Goal: Information Seeking & Learning: Learn about a topic

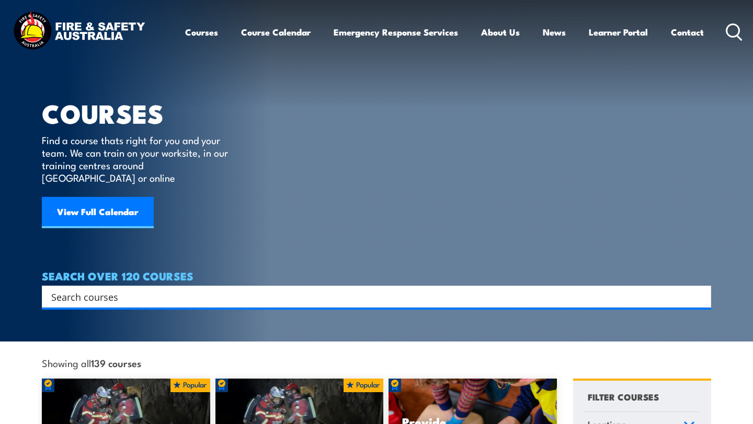
click at [561, 289] on input "Search input" at bounding box center [369, 297] width 637 height 16
paste input "Fire prevention and fire fighting IMO 1.20 STCW code: A - VI/1.2"
type input "Fire prevention and fire fighting IMO 1.20 STCW code: A - VI/1.2"
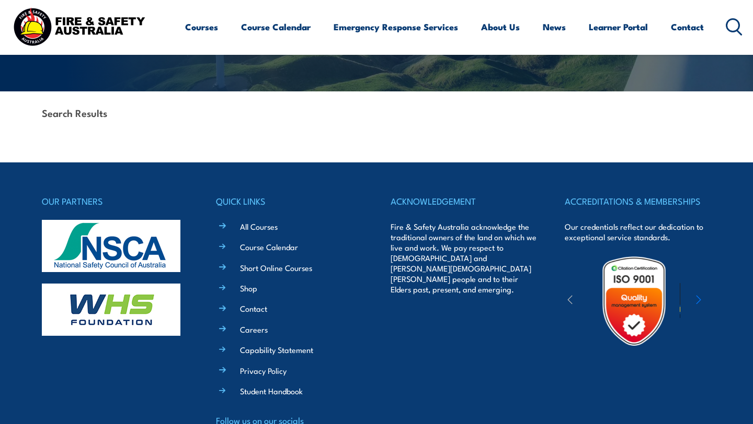
scroll to position [280, 0]
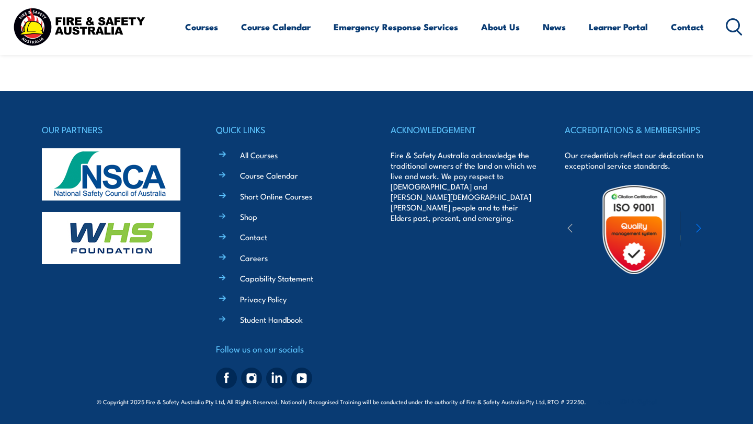
click at [263, 157] on link "All Courses" at bounding box center [259, 154] width 38 height 11
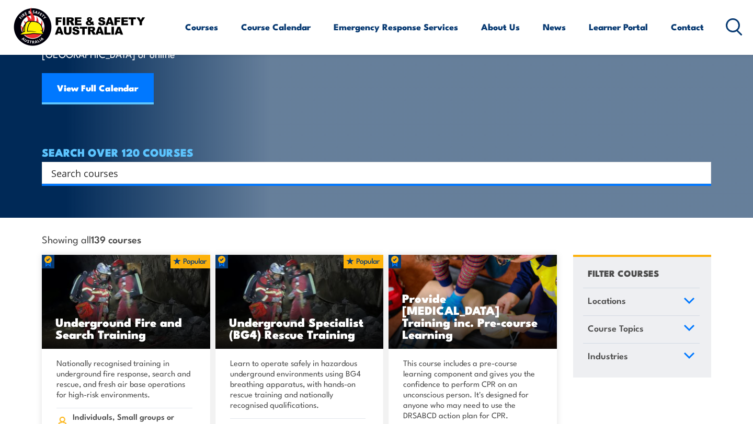
scroll to position [124, 0]
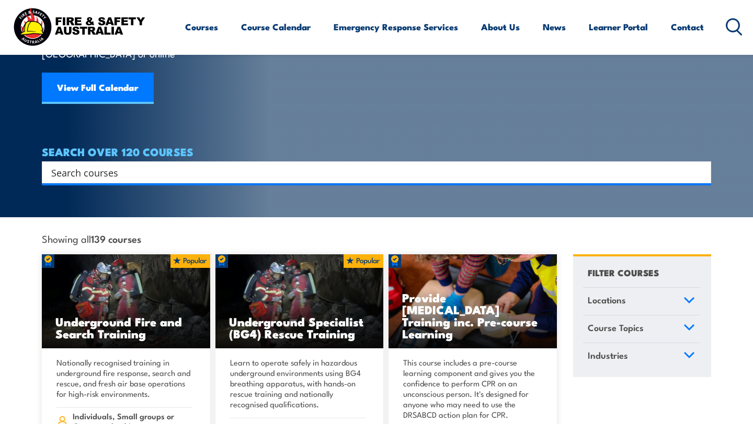
click at [636, 321] on span "Course Topics" at bounding box center [615, 328] width 56 height 14
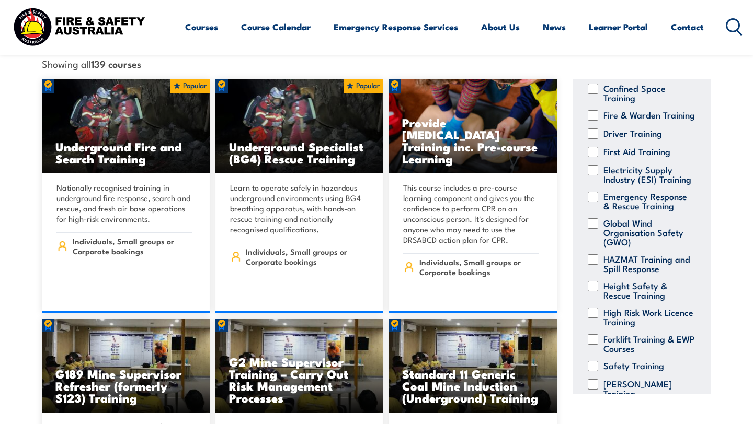
scroll to position [0, 0]
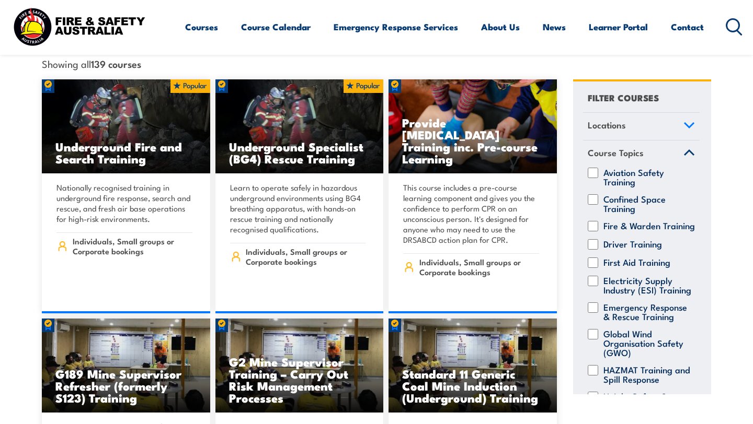
click at [629, 221] on label "Fire & Warden Training" at bounding box center [648, 226] width 91 height 10
click at [598, 221] on input "Fire & Warden Training" at bounding box center [592, 226] width 10 height 10
checkbox input "true"
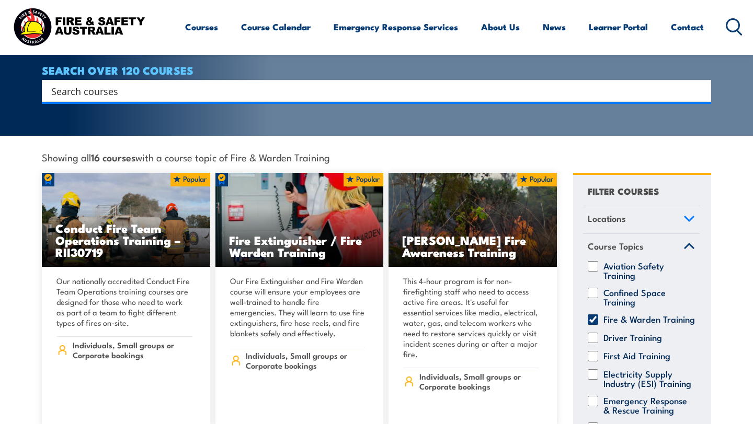
scroll to position [208, 0]
